Goal: Navigation & Orientation: Go to known website

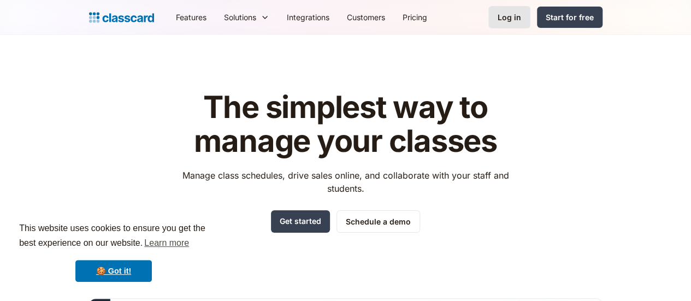
click at [521, 20] on div "Log in" at bounding box center [508, 16] width 23 height 11
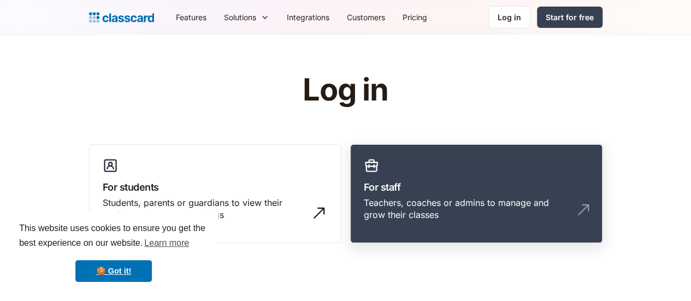
click at [516, 183] on h3 "For staff" at bounding box center [476, 187] width 225 height 15
